Goal: Find specific page/section: Find specific page/section

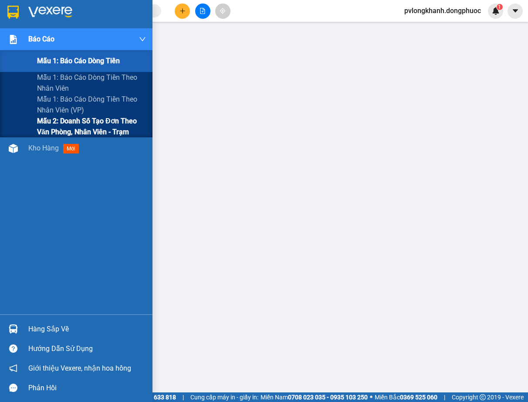
drag, startPoint x: 50, startPoint y: 116, endPoint x: 41, endPoint y: 123, distance: 11.5
click at [51, 120] on div "Mẫu 1: Báo cáo dòng tiền Mẫu 1: Báo cáo dòng tiền theo nhân viên Mẫu 1: Báo cáo…" at bounding box center [76, 93] width 153 height 87
click at [50, 123] on span "Mẫu 2: Doanh số tạo đơn theo Văn phòng, nhân viên - Trạm" at bounding box center [91, 127] width 109 height 22
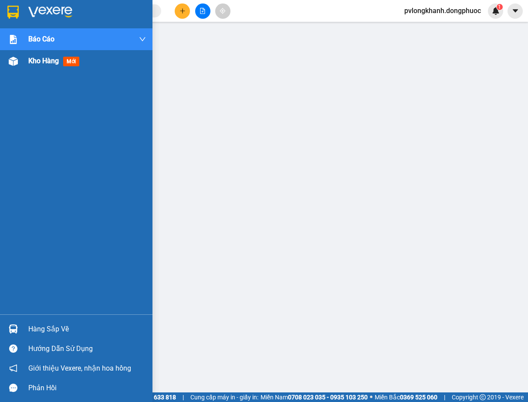
drag, startPoint x: 35, startPoint y: 52, endPoint x: 37, endPoint y: 57, distance: 5.0
click at [36, 52] on div "Kho hàng mới" at bounding box center [87, 61] width 118 height 22
click at [36, 53] on div "Kho hàng mới" at bounding box center [87, 61] width 118 height 22
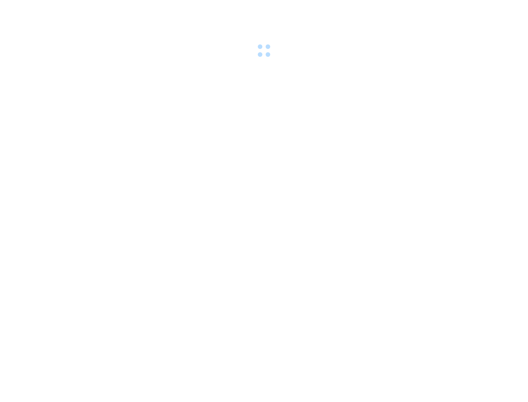
click at [32, 59] on div at bounding box center [264, 30] width 528 height 60
drag, startPoint x: 0, startPoint y: 0, endPoint x: 32, endPoint y: 59, distance: 67.5
click at [32, 59] on div at bounding box center [264, 30] width 528 height 60
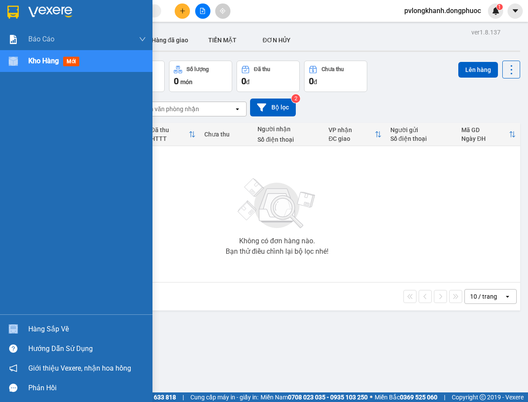
click at [32, 59] on div "Kho hàng mới" at bounding box center [76, 61] width 153 height 22
click at [32, 59] on span "Kho hàng" at bounding box center [43, 61] width 31 height 8
click at [49, 329] on div "Hàng sắp về" at bounding box center [87, 329] width 118 height 13
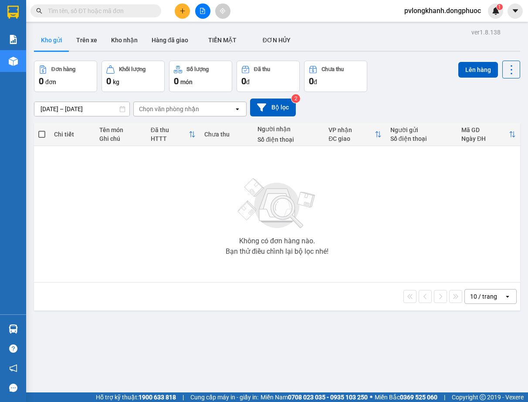
click at [355, 217] on section "Kết quả tìm kiếm ( 0 ) Bộ lọc No Data pvlongkhanh.dongphuoc 1 Báo cáo Mẫu 1: Bá…" at bounding box center [264, 201] width 528 height 402
click at [128, 39] on button "Kho nhận" at bounding box center [124, 40] width 41 height 21
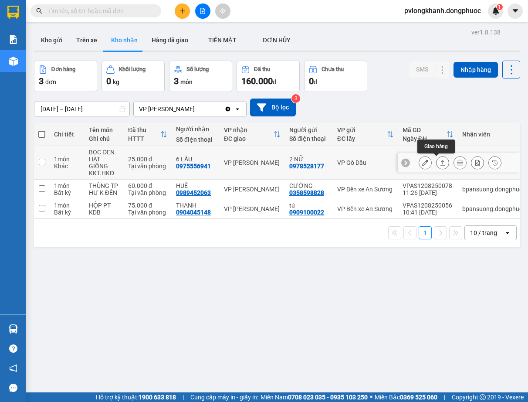
click at [441, 161] on icon at bounding box center [443, 162] width 5 height 5
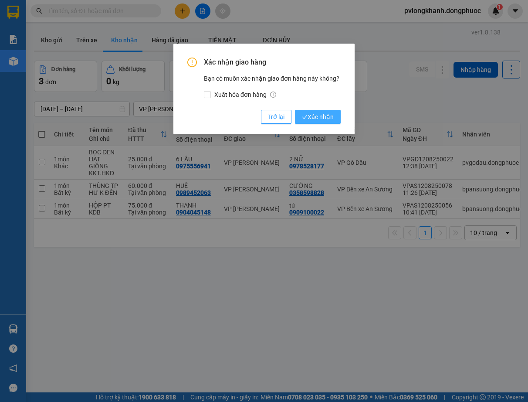
click at [323, 114] on span "Xác nhận" at bounding box center [318, 117] width 32 height 10
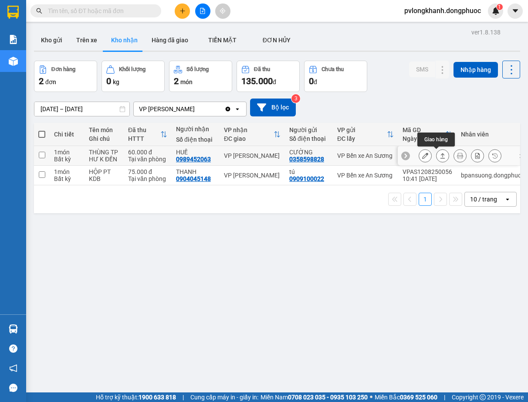
click at [437, 153] on button at bounding box center [443, 155] width 12 height 15
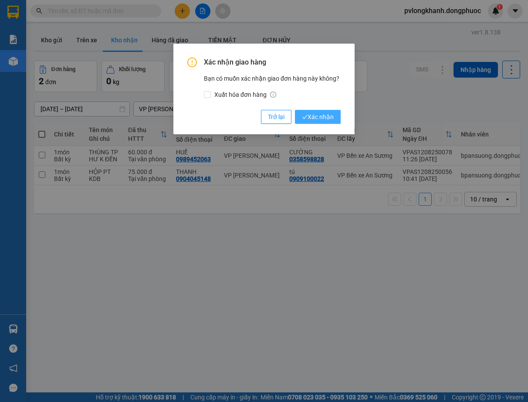
click at [333, 117] on span "Xác nhận" at bounding box center [318, 117] width 32 height 10
